Goal: Navigation & Orientation: Find specific page/section

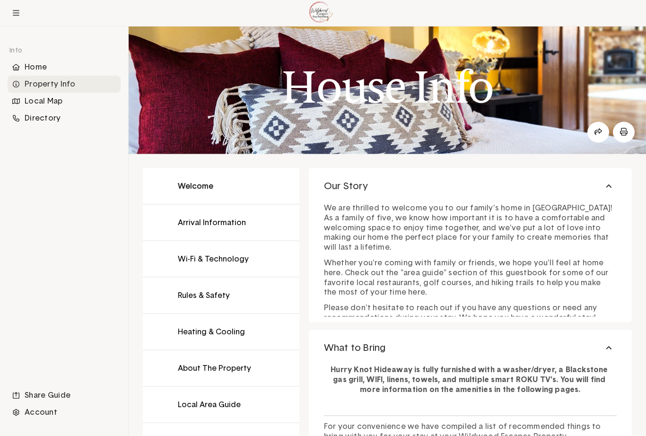
scroll to position [15, 0]
click at [212, 259] on button at bounding box center [221, 259] width 157 height 36
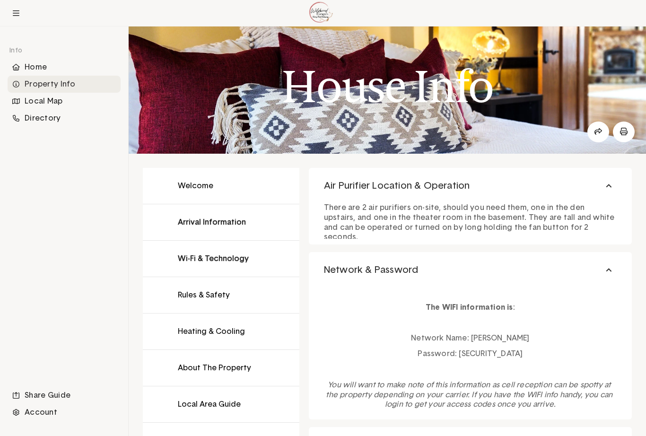
click at [225, 228] on button at bounding box center [221, 222] width 157 height 36
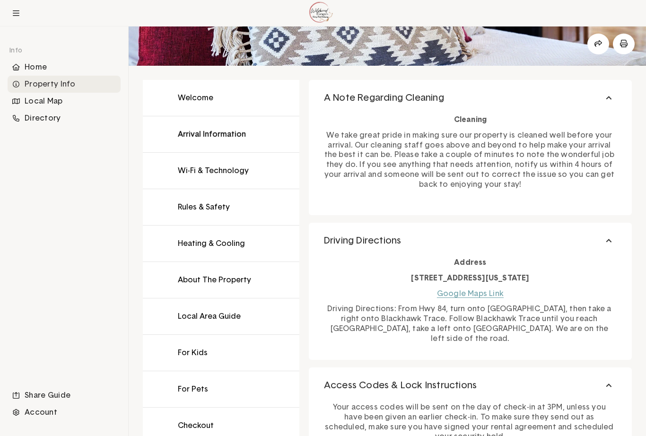
scroll to position [101, 0]
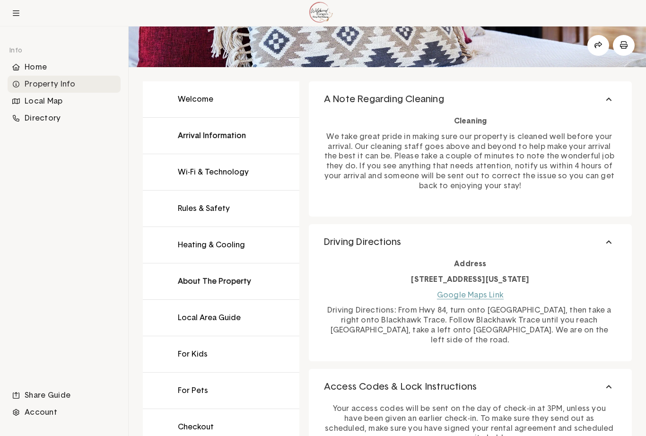
click at [228, 289] on button at bounding box center [221, 282] width 157 height 36
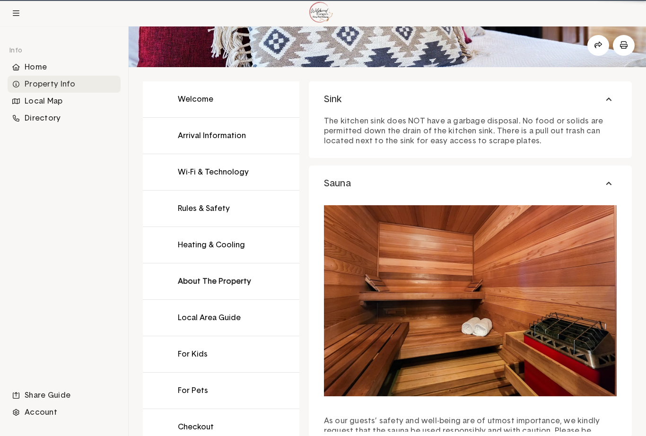
click at [222, 289] on button at bounding box center [221, 282] width 157 height 36
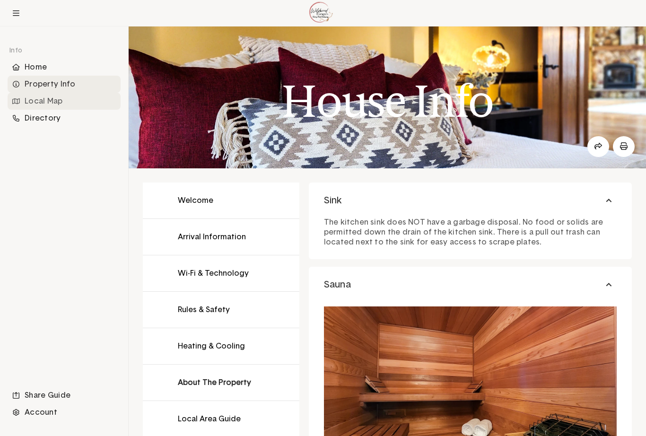
click at [47, 105] on div "Local Map" at bounding box center [64, 101] width 113 height 17
click at [51, 99] on div "Local Map" at bounding box center [64, 101] width 113 height 17
